Goal: Answer question/provide support

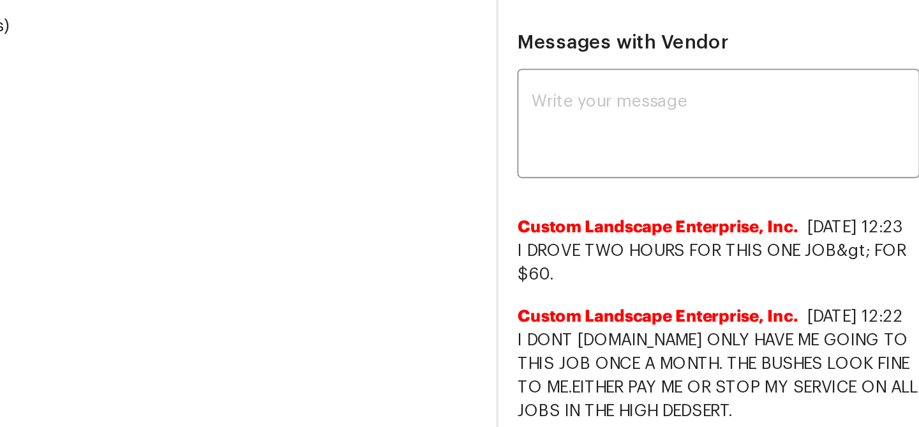
scroll to position [367, 0]
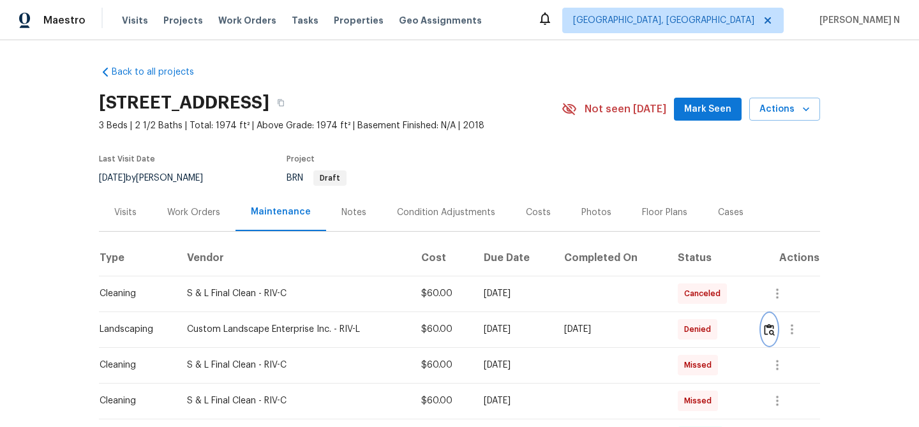
click at [775, 332] on img "button" at bounding box center [769, 330] width 11 height 12
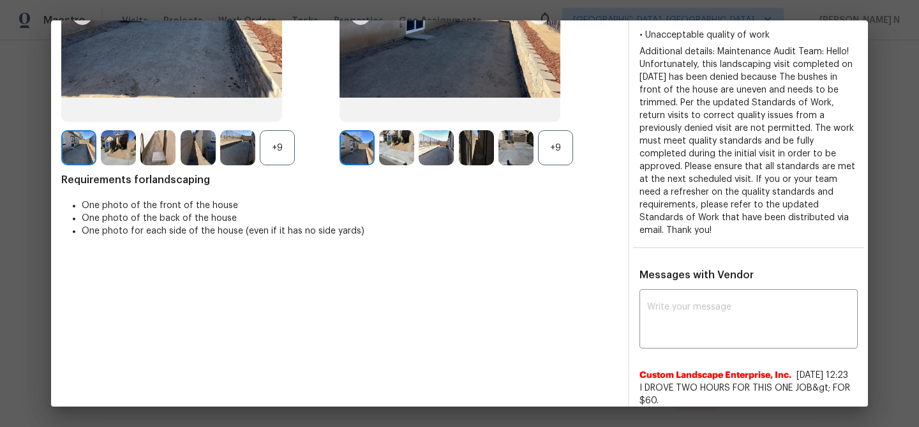
scroll to position [232, 0]
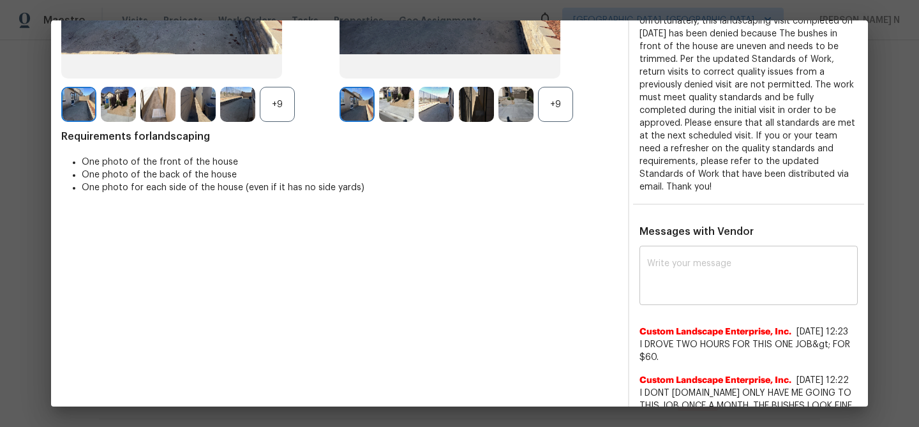
click at [718, 273] on textarea at bounding box center [748, 277] width 203 height 36
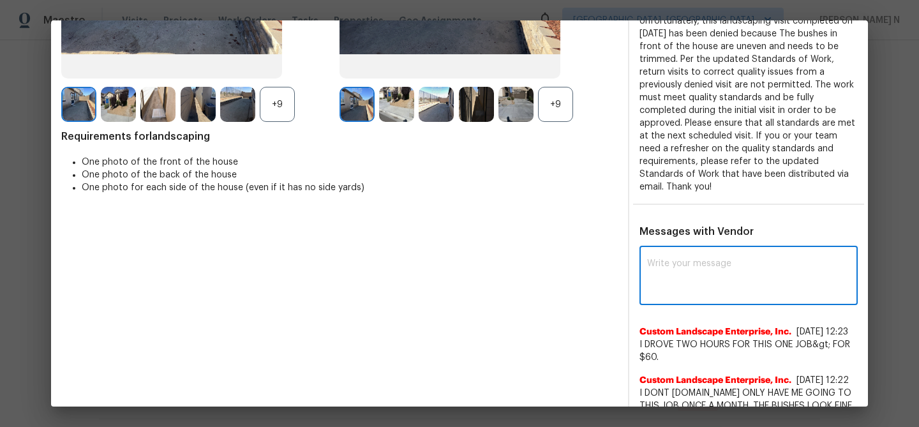
paste textarea "Maintenance Audit Team: Hello! Thank you for the feedback after further review …"
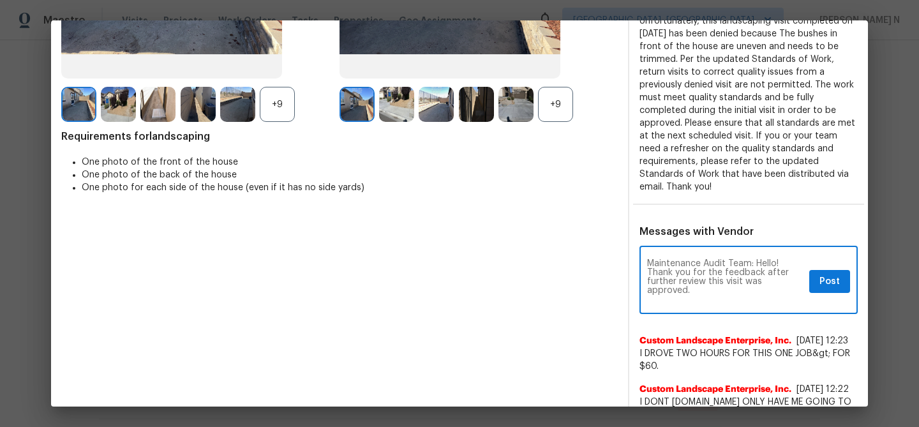
scroll to position [0, 0]
type textarea "Maintenance Audit Team: Hello! Thank you for the feedback after further review …"
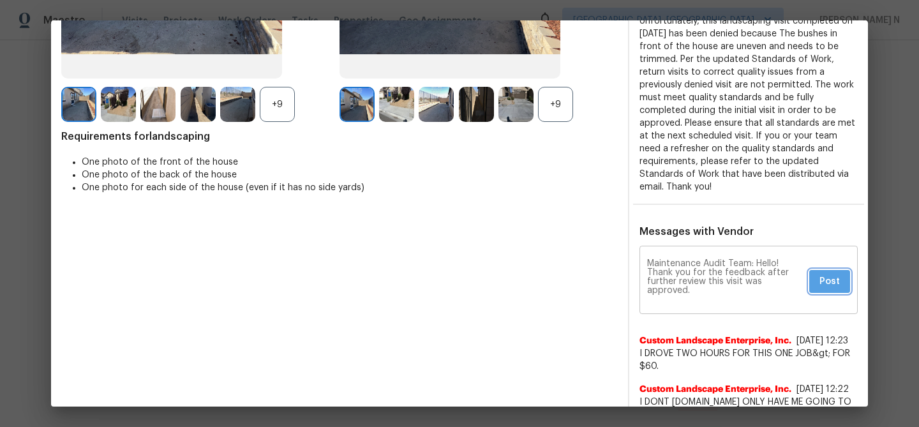
click at [835, 274] on span "Post" at bounding box center [830, 282] width 20 height 16
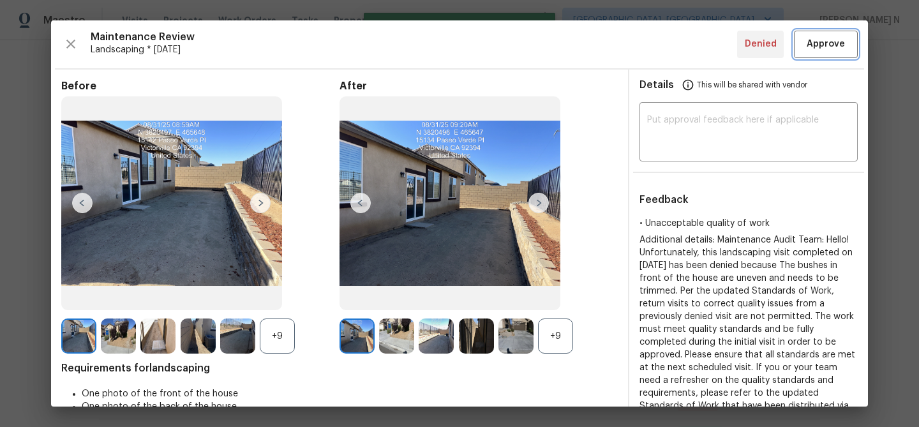
click at [845, 50] on span "Approve" at bounding box center [825, 44] width 43 height 16
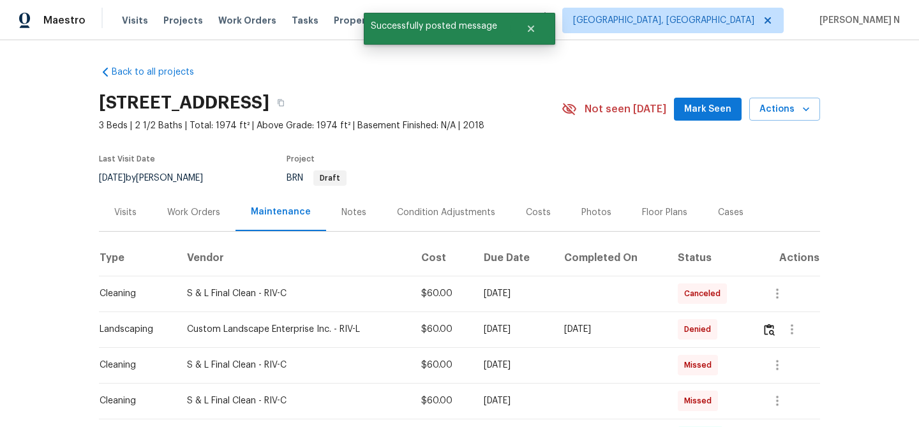
click at [269, 96] on h2 "15134 Paseo Verde Pl, Victorville, CA 92394" at bounding box center [184, 102] width 170 height 13
click at [285, 99] on icon "button" at bounding box center [281, 103] width 8 height 8
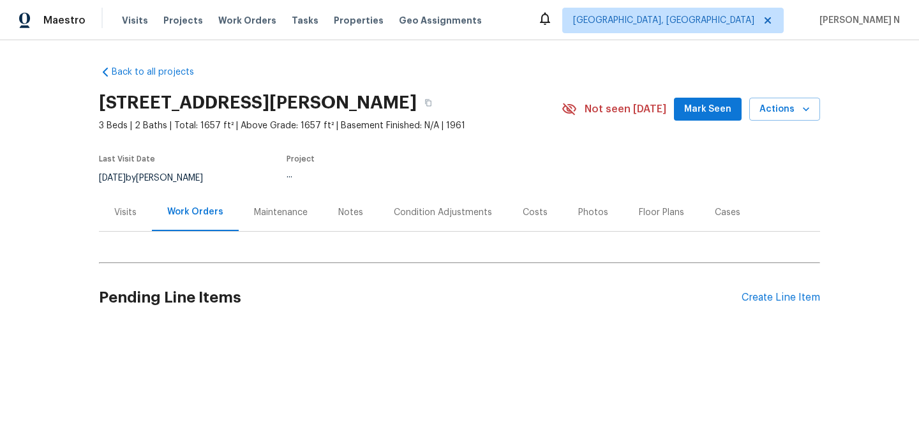
click at [281, 209] on div "Maintenance" at bounding box center [281, 212] width 54 height 13
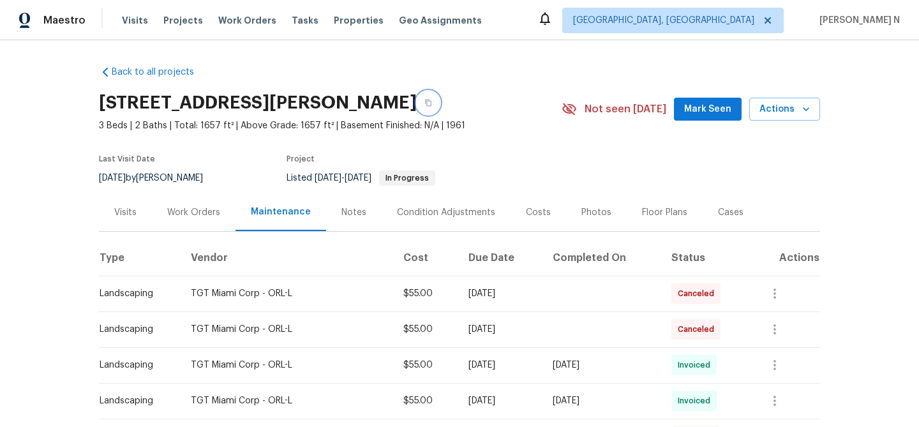
click at [417, 107] on button "button" at bounding box center [428, 102] width 23 height 23
